Goal: Transaction & Acquisition: Purchase product/service

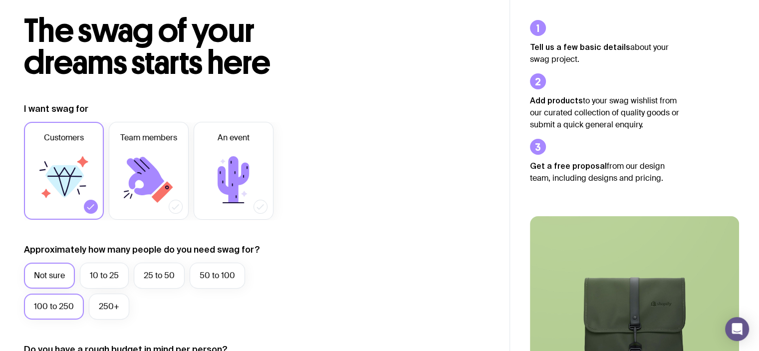
click at [64, 301] on label "100 to 250" at bounding box center [54, 306] width 60 height 26
click at [0, 0] on input "100 to 250" at bounding box center [0, 0] width 0 height 0
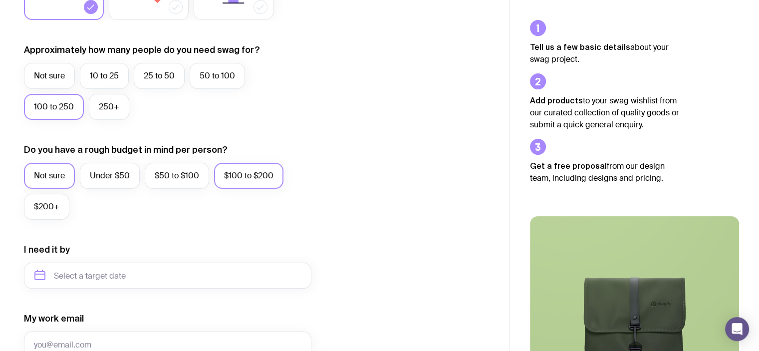
click at [230, 175] on label "$100 to $200" at bounding box center [248, 176] width 69 height 26
click at [0, 0] on input "$100 to $200" at bounding box center [0, 0] width 0 height 0
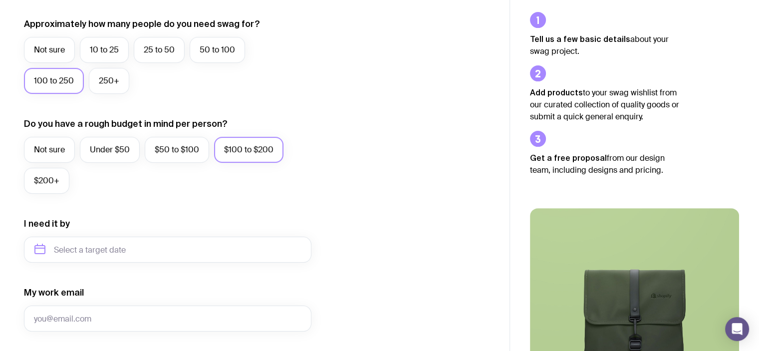
scroll to position [299, 0]
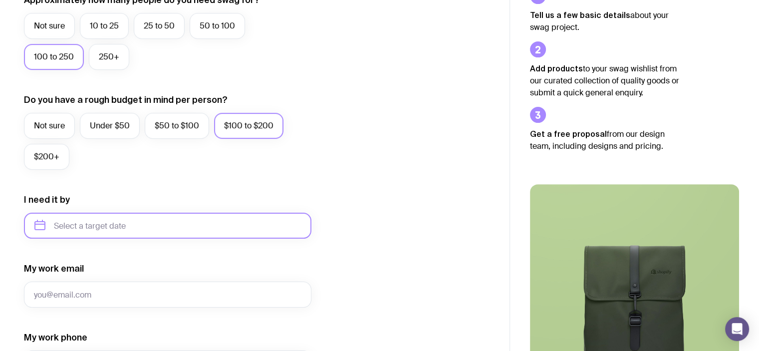
click at [163, 222] on input "text" at bounding box center [167, 225] width 287 height 26
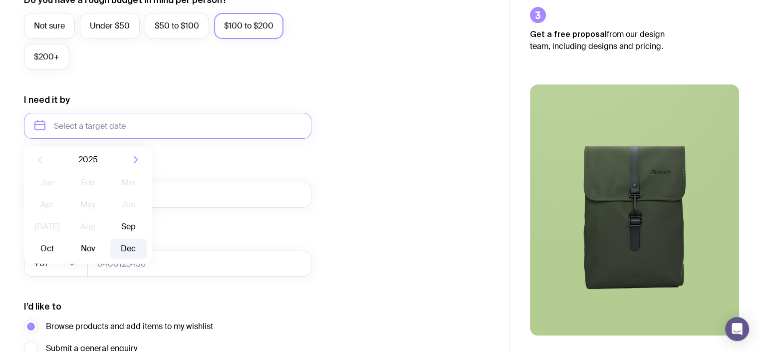
click at [134, 245] on button "Dec" at bounding box center [128, 248] width 36 height 20
type input "[DATE]"
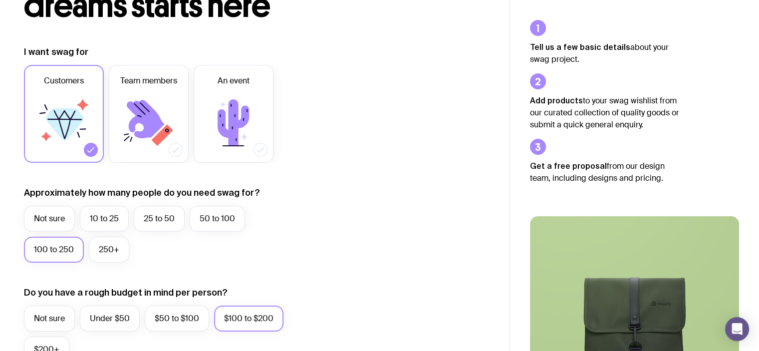
scroll to position [0, 0]
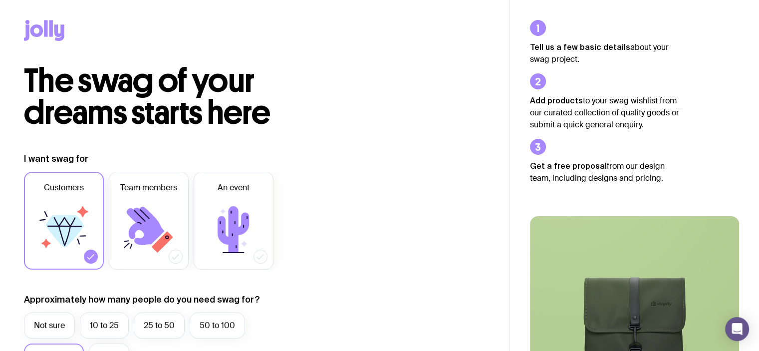
drag, startPoint x: 643, startPoint y: 192, endPoint x: 673, endPoint y: 203, distance: 32.5
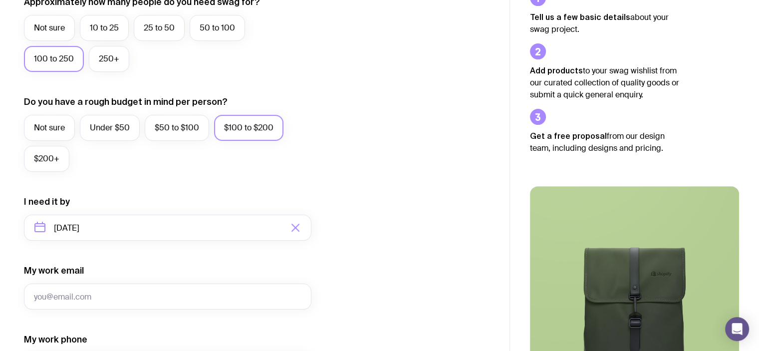
scroll to position [247, 0]
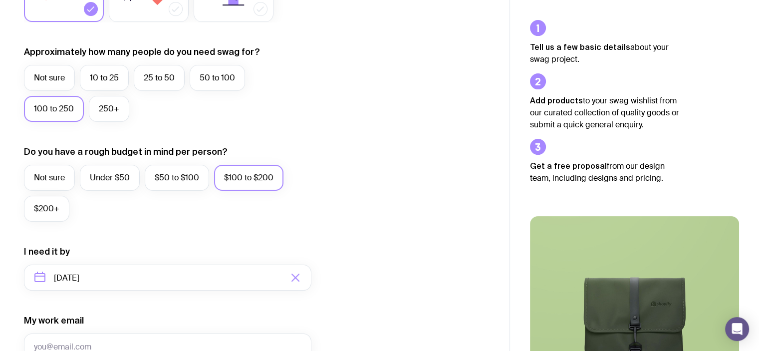
click at [293, 277] on icon "button" at bounding box center [295, 277] width 12 height 12
click at [172, 273] on input "text" at bounding box center [167, 277] width 287 height 26
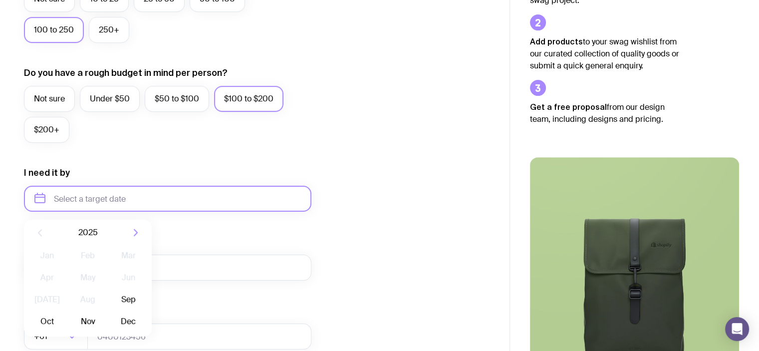
scroll to position [447, 0]
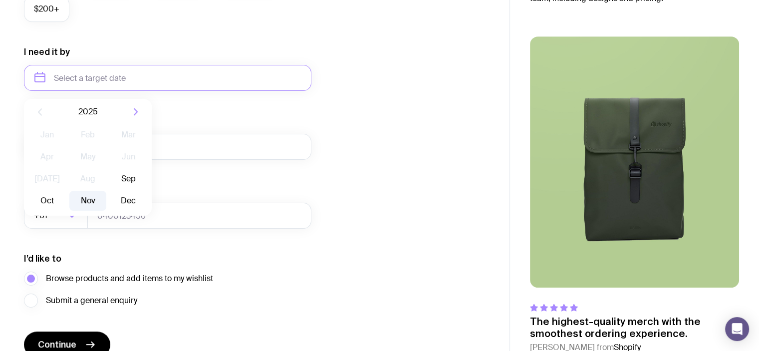
click at [110, 199] on button "Nov" at bounding box center [128, 201] width 36 height 20
type input "[DATE]"
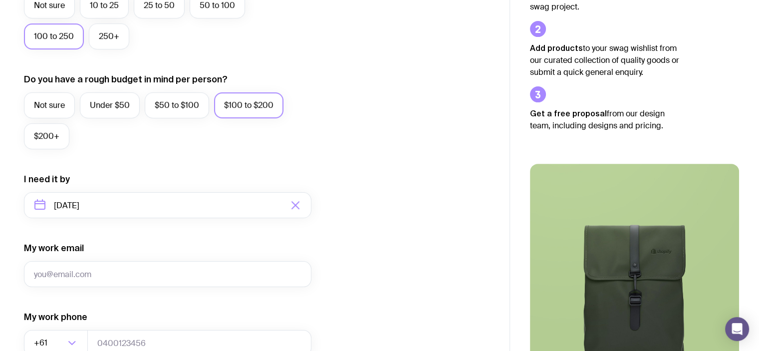
scroll to position [497, 0]
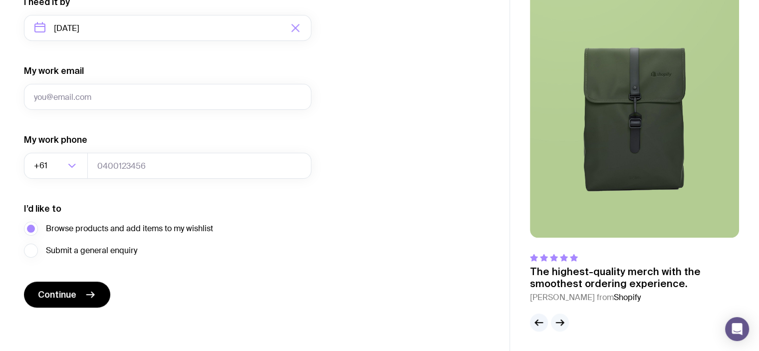
click at [564, 319] on icon "button" at bounding box center [560, 322] width 12 height 12
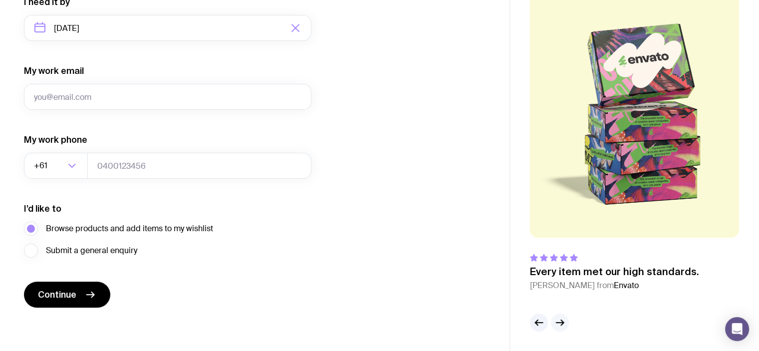
click at [565, 324] on icon "button" at bounding box center [560, 322] width 12 height 12
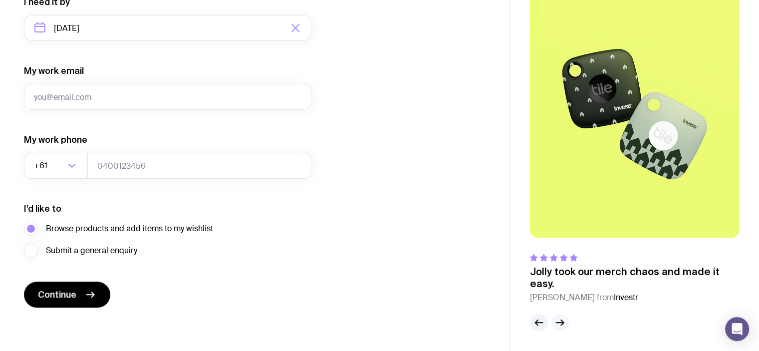
click at [565, 324] on icon "button" at bounding box center [560, 322] width 12 height 12
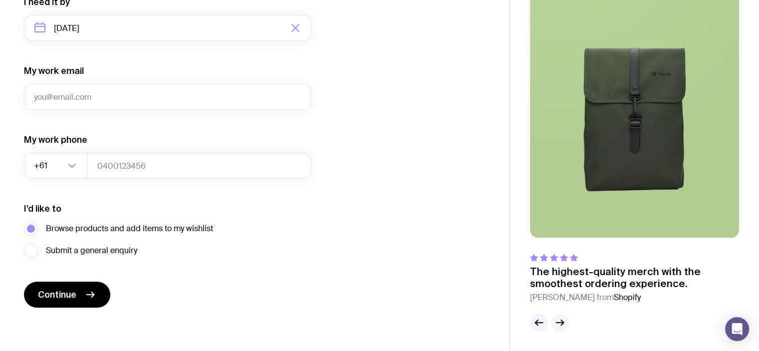
click at [565, 324] on icon "button" at bounding box center [560, 322] width 12 height 12
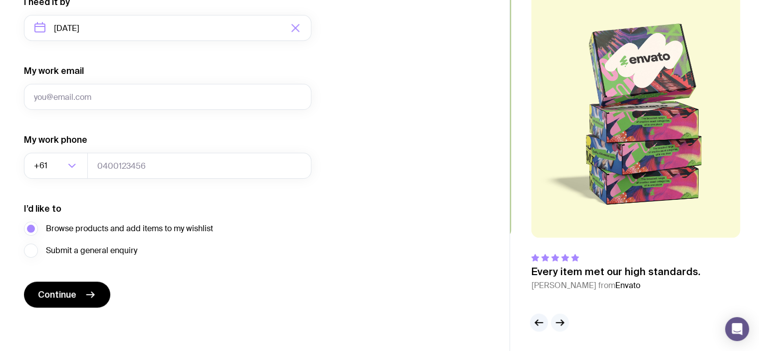
click at [567, 324] on button "button" at bounding box center [560, 322] width 18 height 18
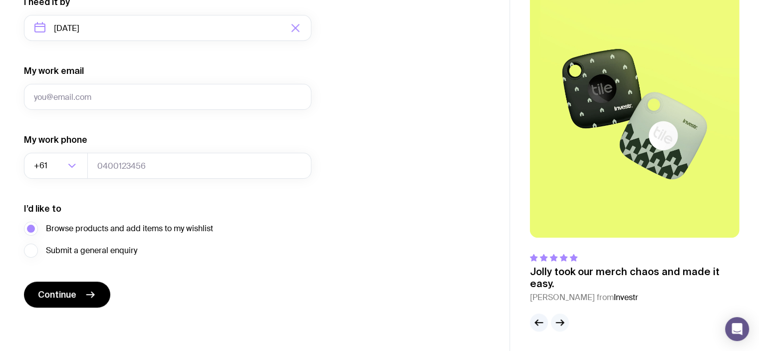
click at [567, 324] on button "button" at bounding box center [560, 322] width 18 height 18
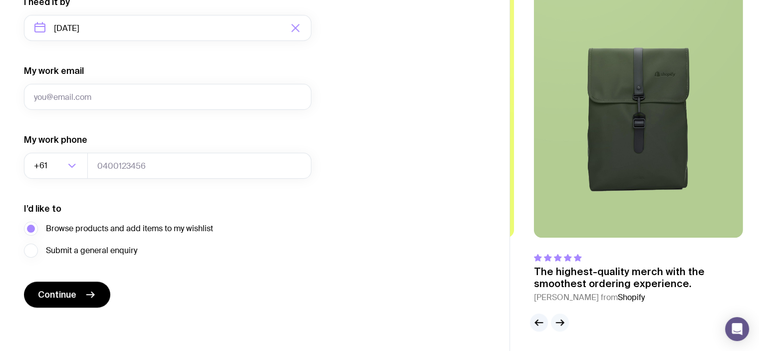
click at [566, 324] on button "button" at bounding box center [560, 322] width 18 height 18
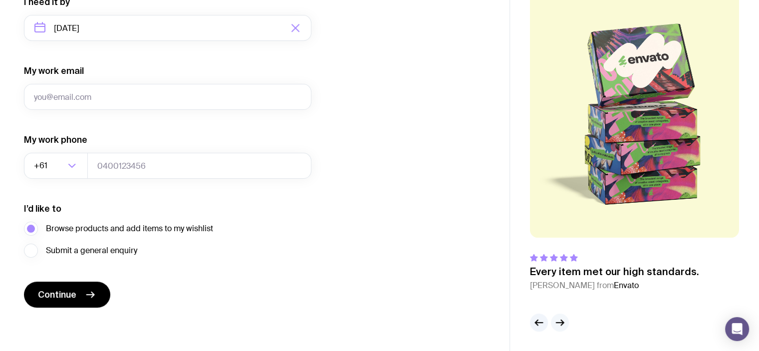
click at [566, 324] on button "button" at bounding box center [560, 322] width 18 height 18
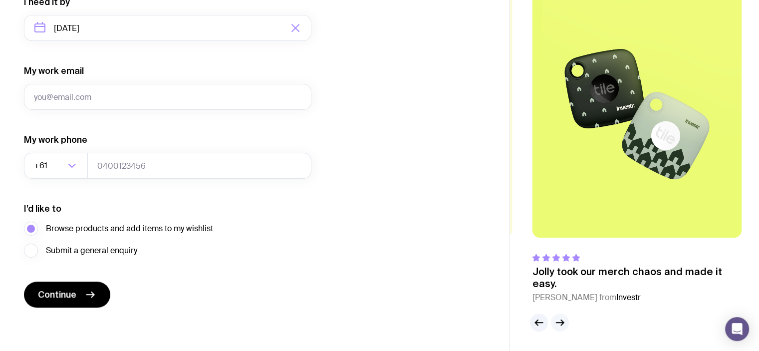
click at [566, 324] on button "button" at bounding box center [560, 322] width 18 height 18
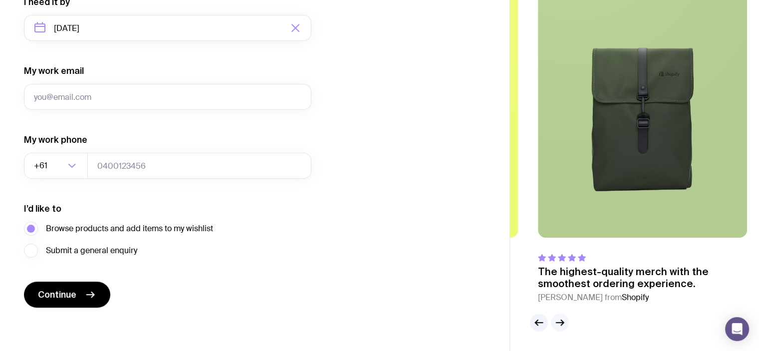
click at [566, 324] on button "button" at bounding box center [560, 322] width 18 height 18
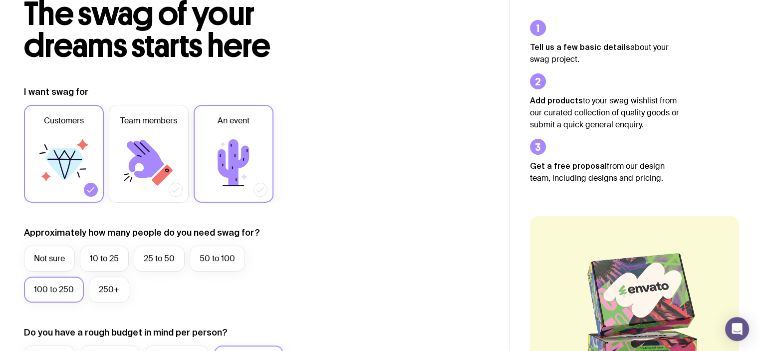
scroll to position [0, 0]
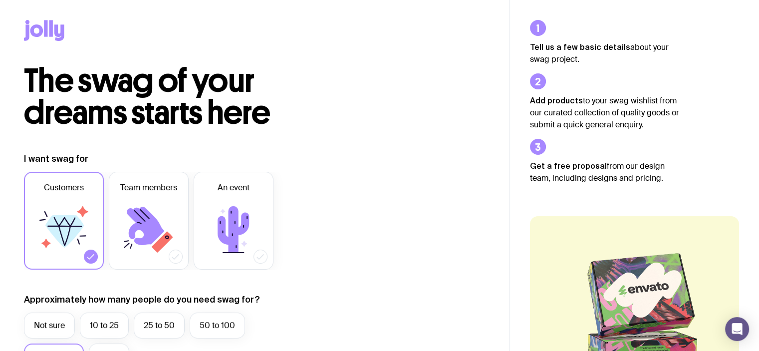
click at [37, 35] on icon at bounding box center [36, 30] width 13 height 12
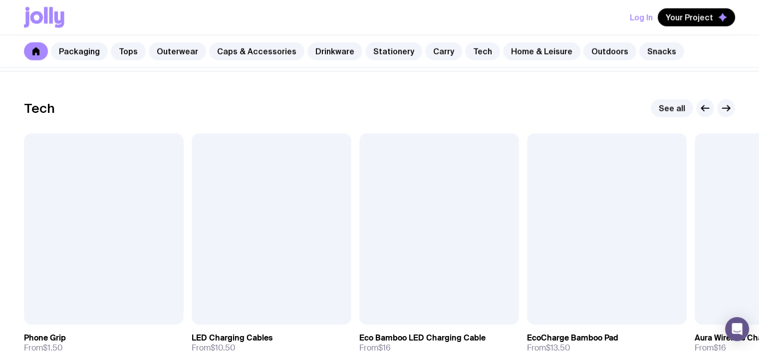
scroll to position [2493, 0]
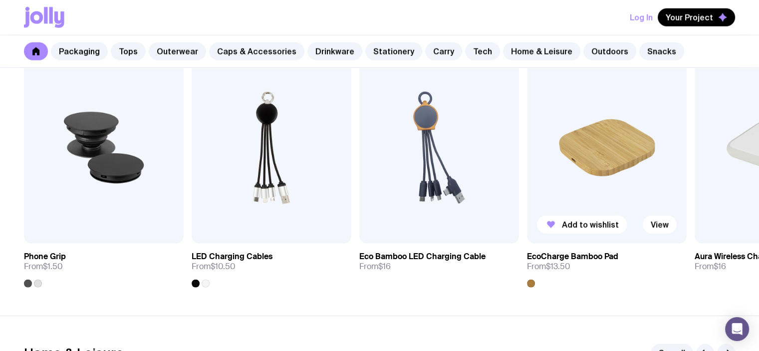
drag, startPoint x: 683, startPoint y: 273, endPoint x: 634, endPoint y: 283, distance: 49.9
click at [634, 283] on link "EcoCharge Bamboo Pad From $13.50" at bounding box center [607, 265] width 160 height 44
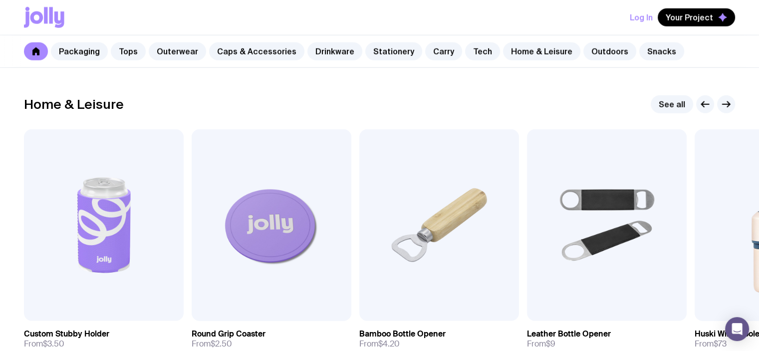
scroll to position [2765, 0]
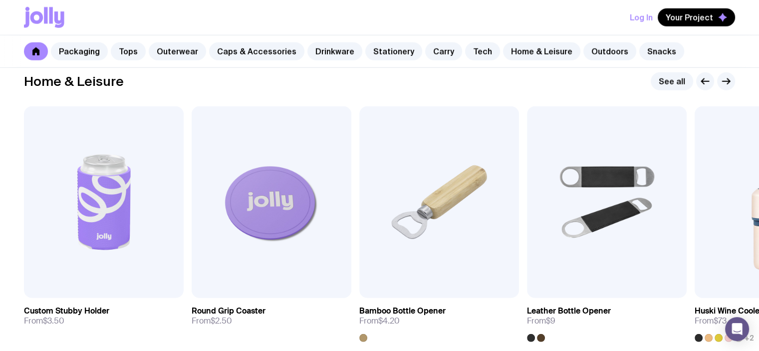
drag, startPoint x: 573, startPoint y: 181, endPoint x: 437, endPoint y: 86, distance: 165.5
click at [437, 86] on div "Home & Leisure See all" at bounding box center [379, 81] width 711 height 18
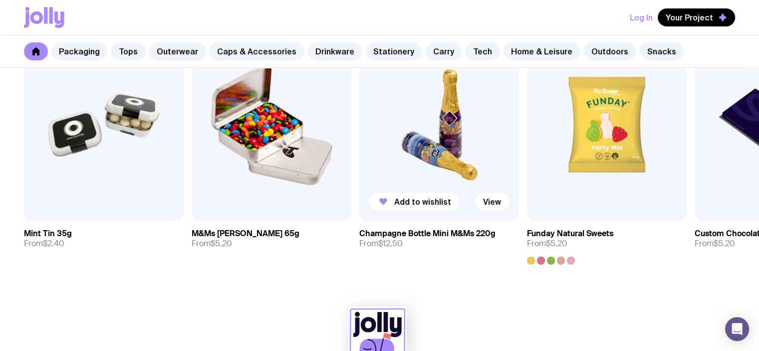
scroll to position [3444, 0]
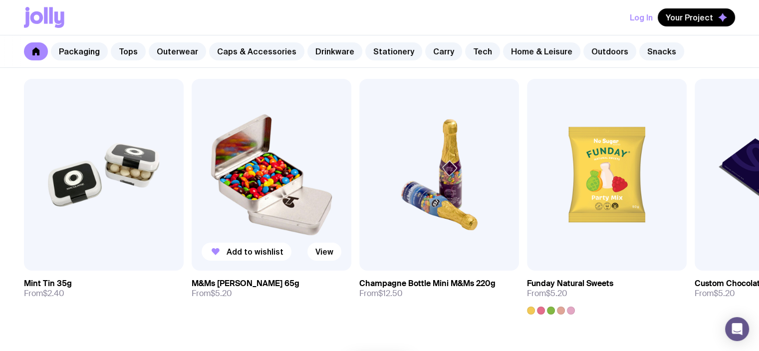
drag, startPoint x: 436, startPoint y: 102, endPoint x: 283, endPoint y: 307, distance: 256.1
click at [282, 309] on div "Add to wishlist View M&Ms [PERSON_NAME] 65g From $5.20" at bounding box center [272, 196] width 160 height 235
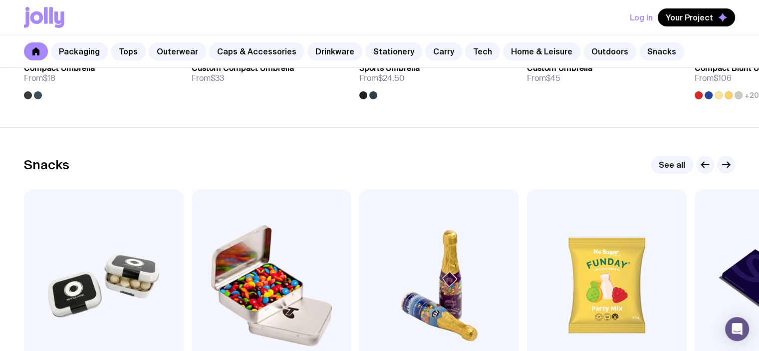
scroll to position [3394, 0]
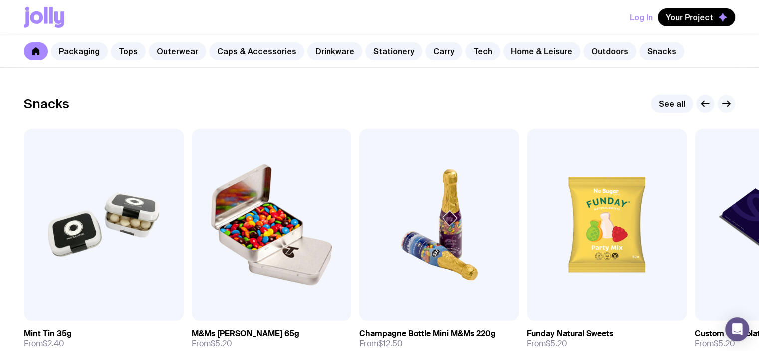
click at [728, 105] on icon "button" at bounding box center [726, 104] width 12 height 12
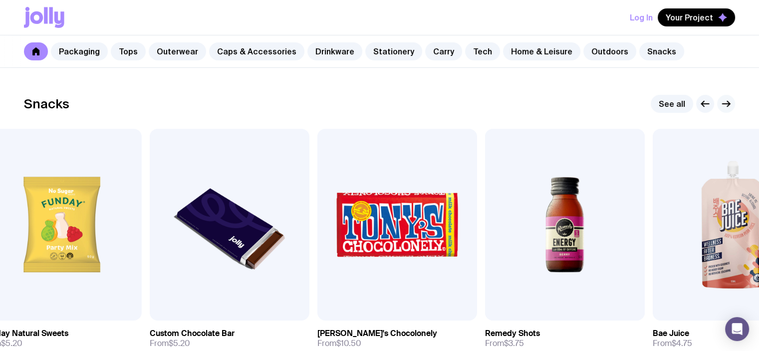
click at [728, 105] on icon "button" at bounding box center [726, 104] width 12 height 12
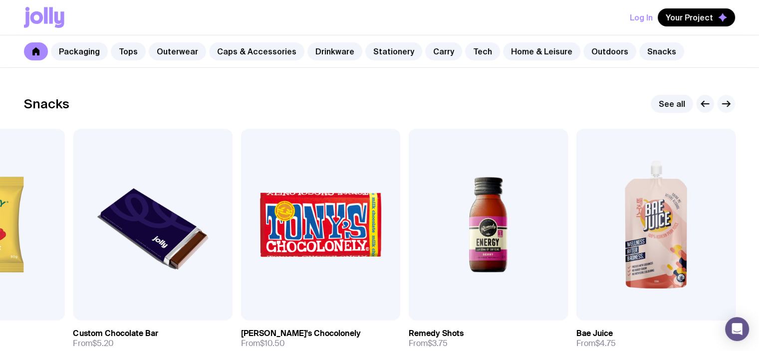
click at [728, 105] on icon "button" at bounding box center [726, 104] width 12 height 12
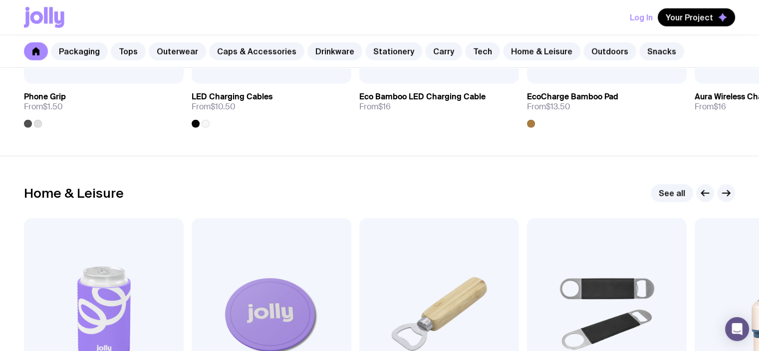
scroll to position [2646, 0]
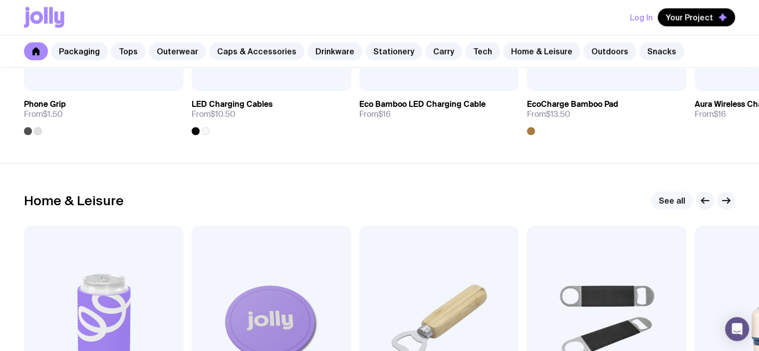
click at [674, 199] on link "See all" at bounding box center [671, 201] width 42 height 18
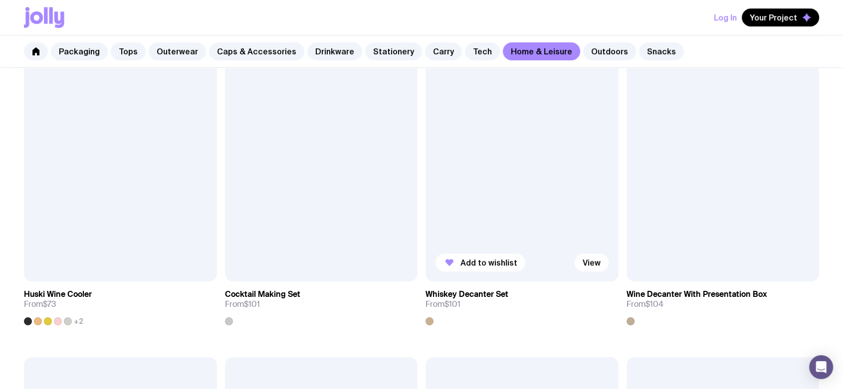
scroll to position [510, 0]
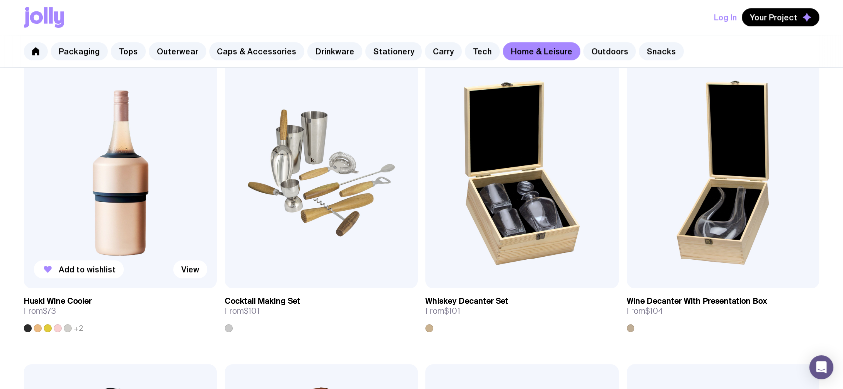
click at [132, 205] on img at bounding box center [120, 172] width 193 height 231
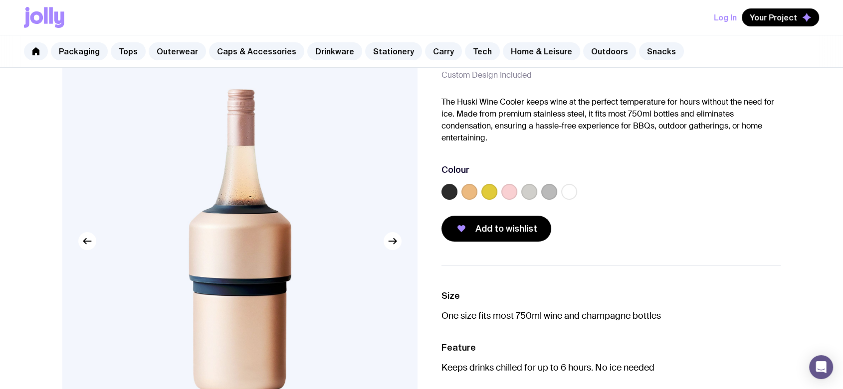
scroll to position [111, 0]
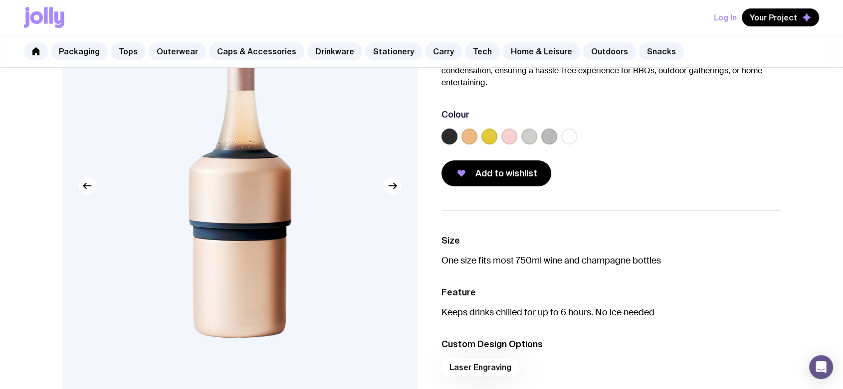
click at [389, 195] on img at bounding box center [239, 186] width 355 height 426
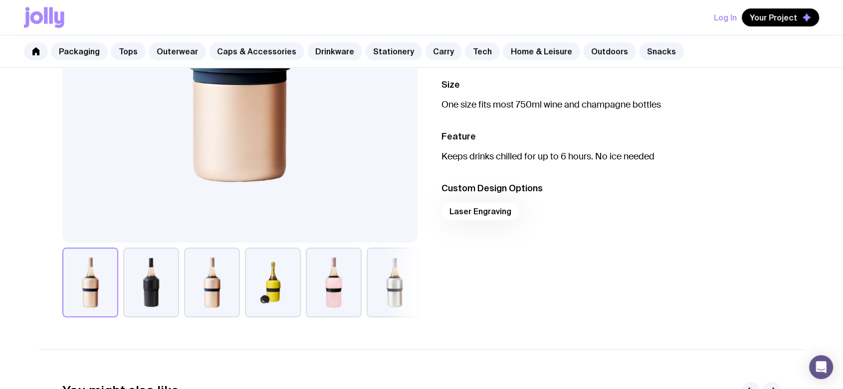
scroll to position [332, 0]
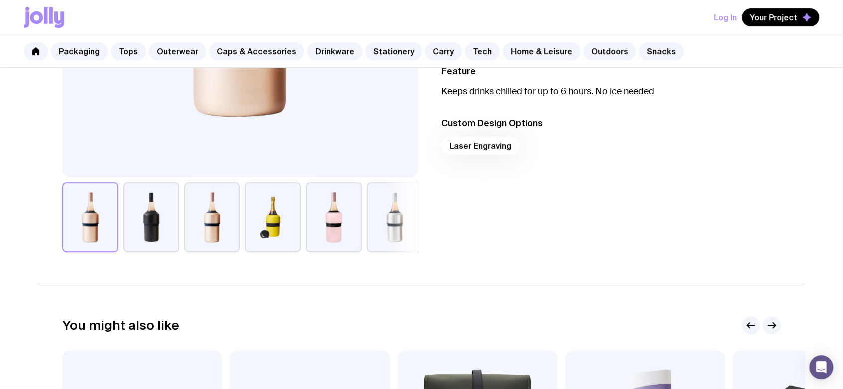
drag, startPoint x: 159, startPoint y: 232, endPoint x: 173, endPoint y: 224, distance: 16.1
click at [158, 232] on button "button" at bounding box center [151, 218] width 56 height 70
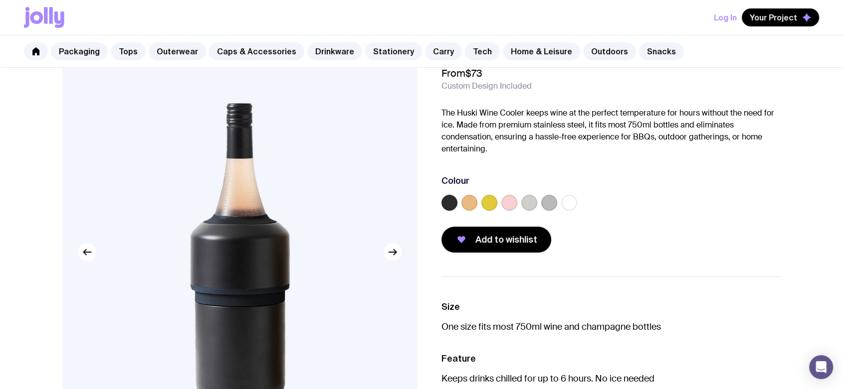
scroll to position [55, 0]
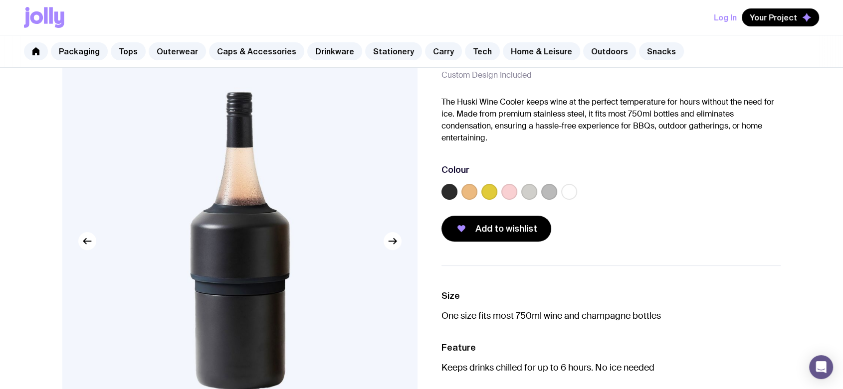
click at [471, 195] on label at bounding box center [469, 192] width 16 height 16
click at [0, 0] on input "radio" at bounding box center [0, 0] width 0 height 0
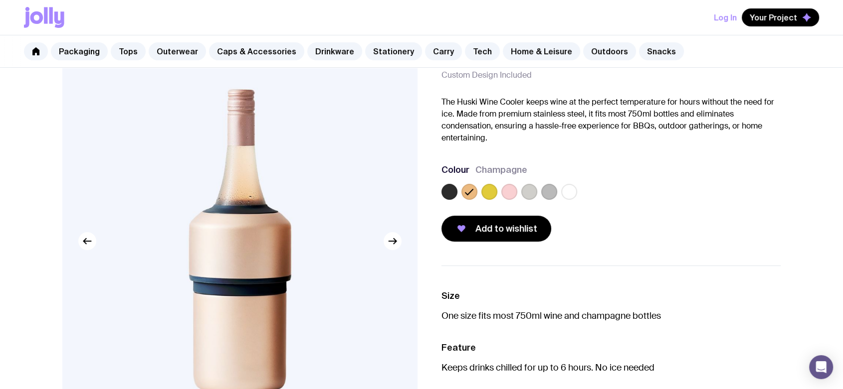
click at [488, 194] on label at bounding box center [489, 192] width 16 height 16
click at [0, 0] on input "radio" at bounding box center [0, 0] width 0 height 0
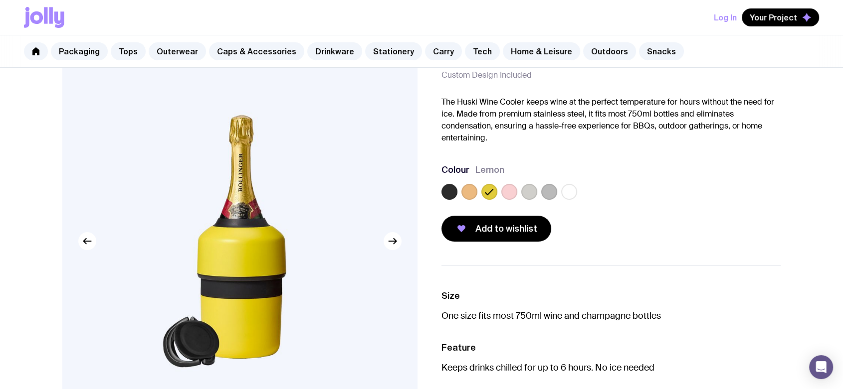
click at [505, 191] on label at bounding box center [509, 192] width 16 height 16
click at [0, 0] on input "radio" at bounding box center [0, 0] width 0 height 0
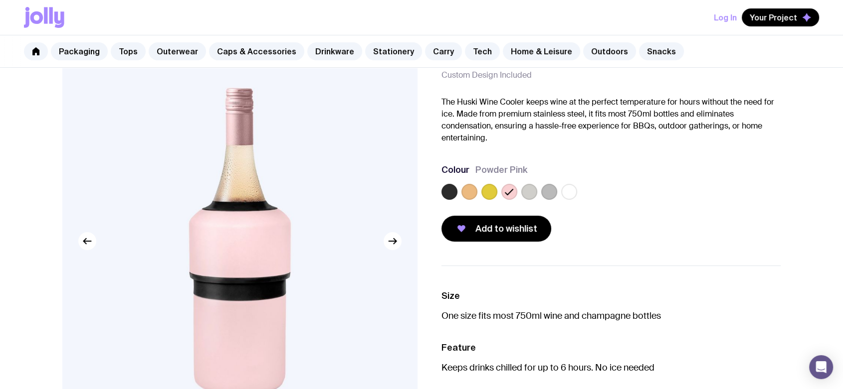
click at [483, 191] on label at bounding box center [489, 192] width 16 height 16
click at [0, 0] on input "radio" at bounding box center [0, 0] width 0 height 0
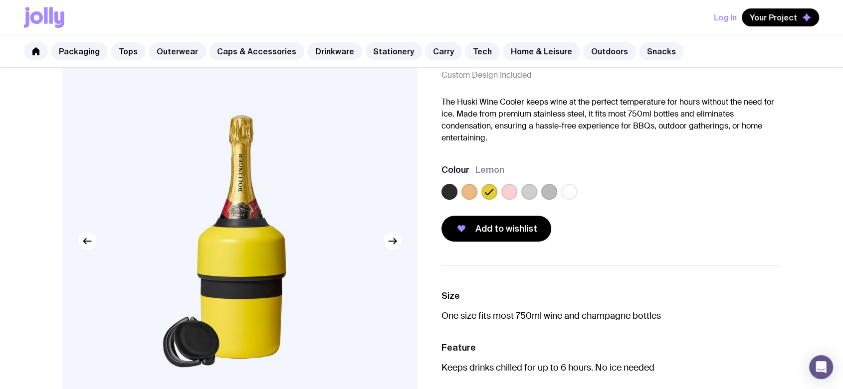
click at [510, 194] on label at bounding box center [509, 192] width 16 height 16
click at [0, 0] on input "radio" at bounding box center [0, 0] width 0 height 0
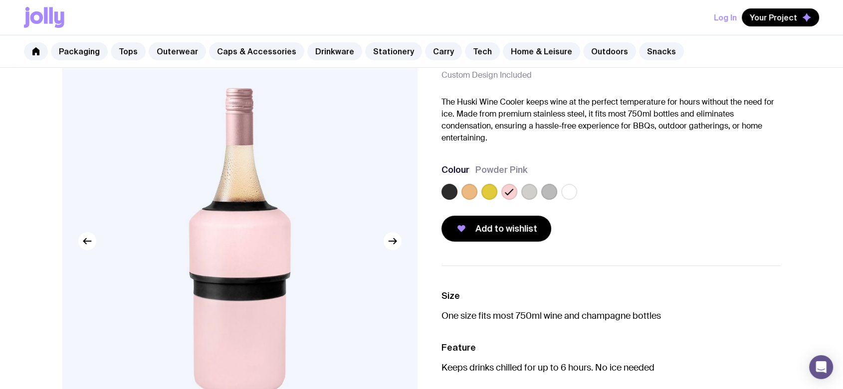
click at [529, 194] on label at bounding box center [529, 192] width 16 height 16
click at [0, 0] on input "radio" at bounding box center [0, 0] width 0 height 0
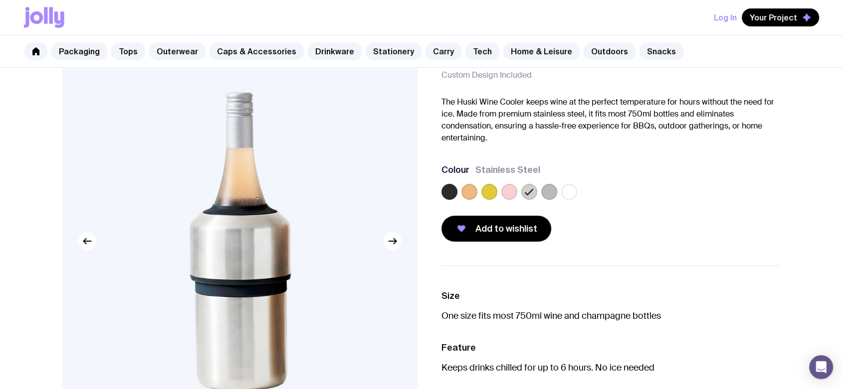
click at [547, 192] on label at bounding box center [549, 192] width 16 height 16
click at [0, 0] on input "radio" at bounding box center [0, 0] width 0 height 0
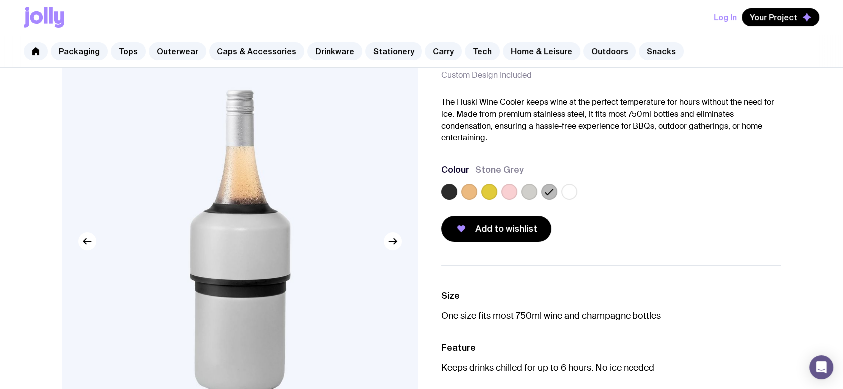
click at [566, 192] on label at bounding box center [569, 192] width 16 height 16
click at [0, 0] on input "radio" at bounding box center [0, 0] width 0 height 0
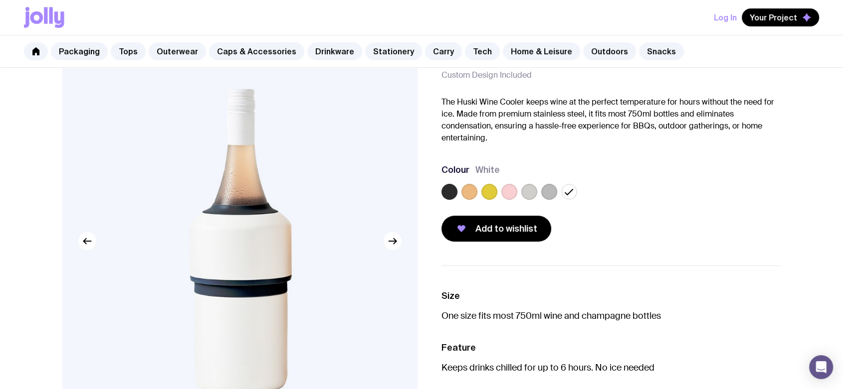
click at [447, 191] on label at bounding box center [449, 192] width 16 height 16
click at [0, 0] on input "radio" at bounding box center [0, 0] width 0 height 0
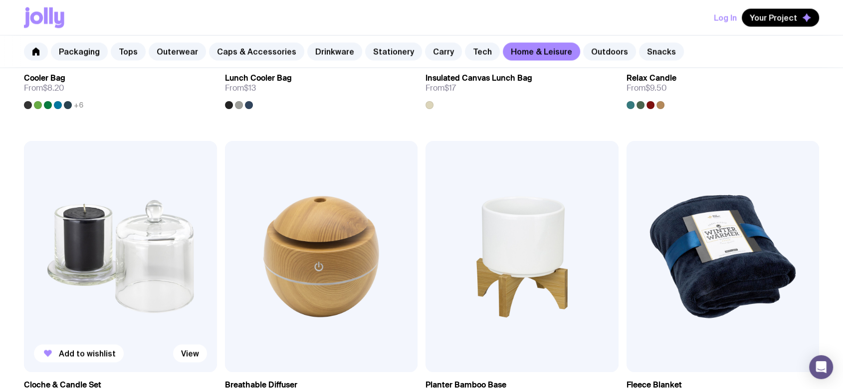
scroll to position [1673, 0]
